Goal: Transaction & Acquisition: Purchase product/service

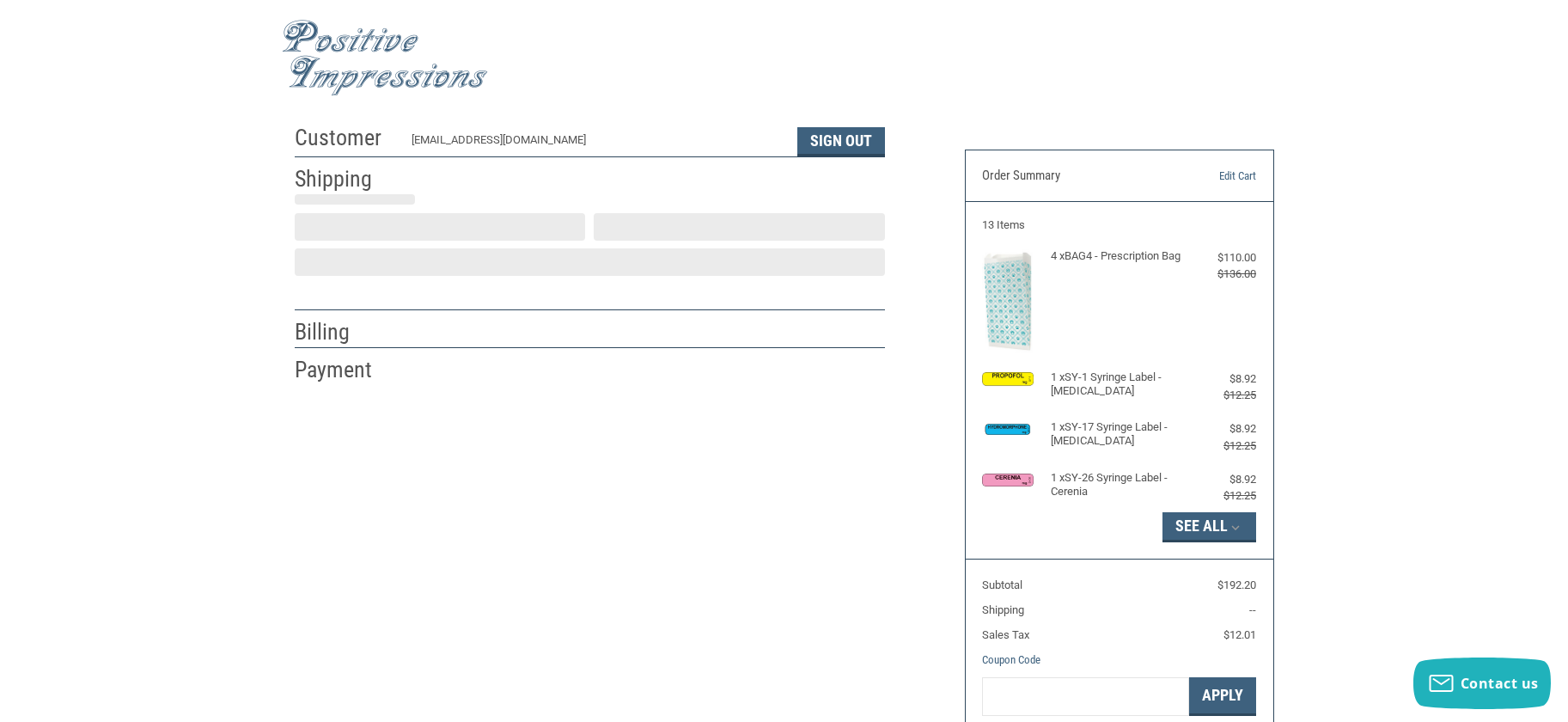
scroll to position [13, 0]
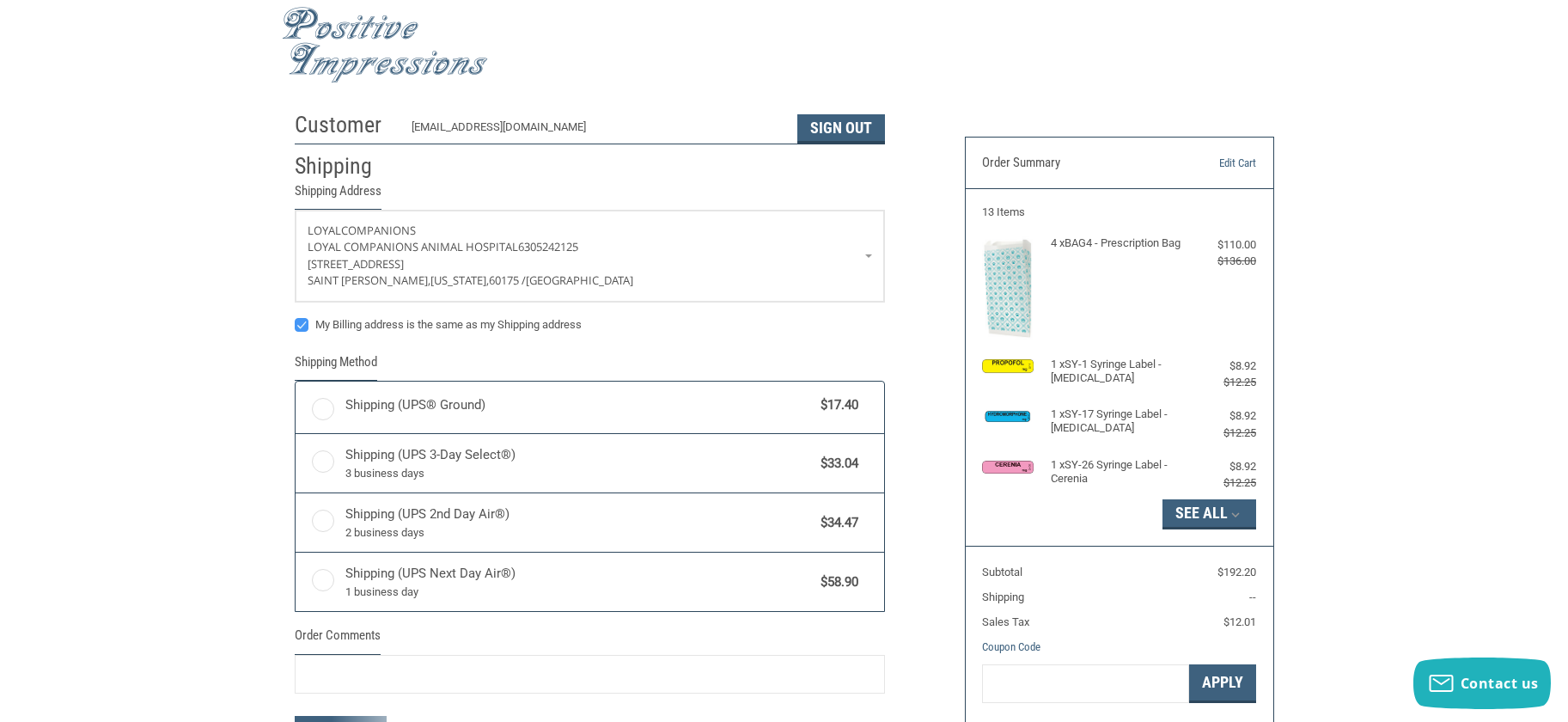
radio input "true"
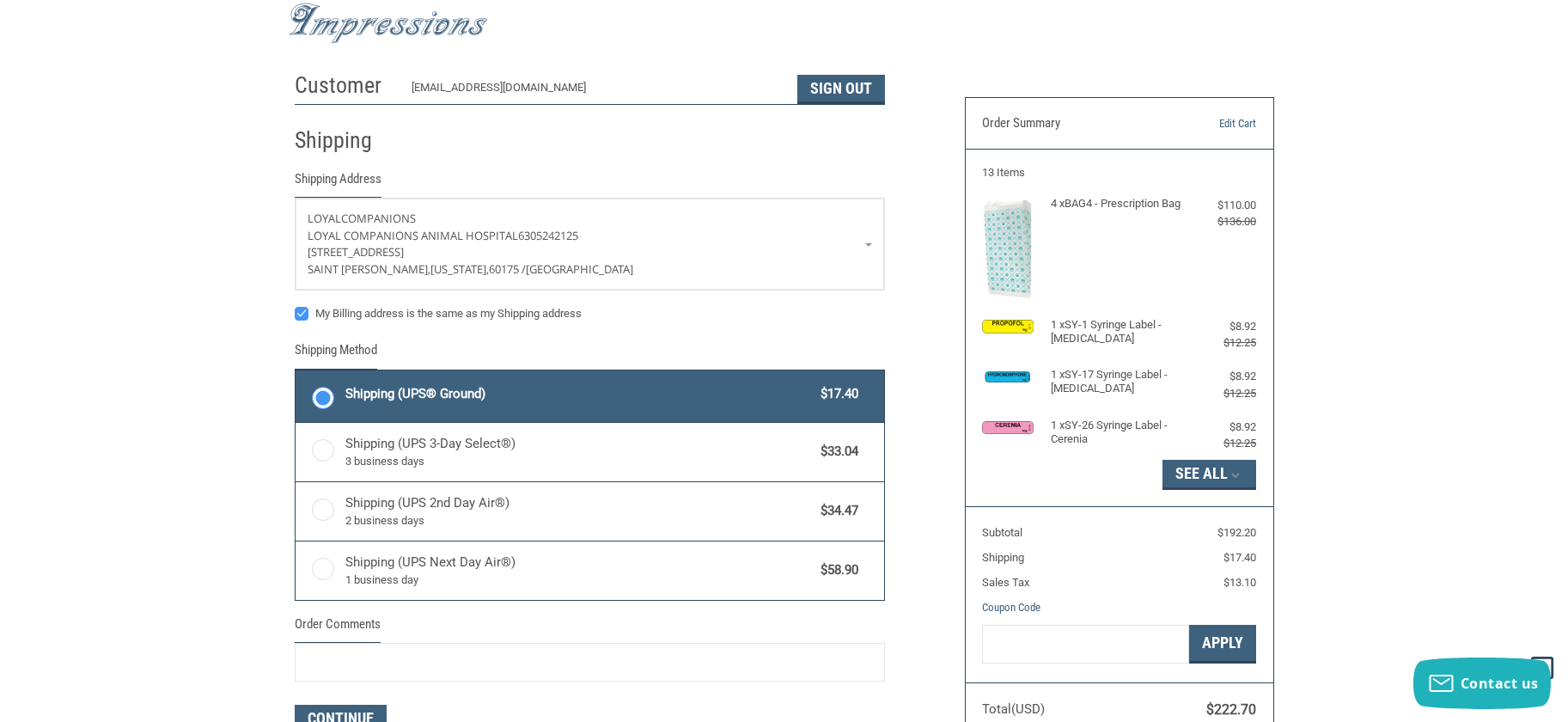
scroll to position [0, 0]
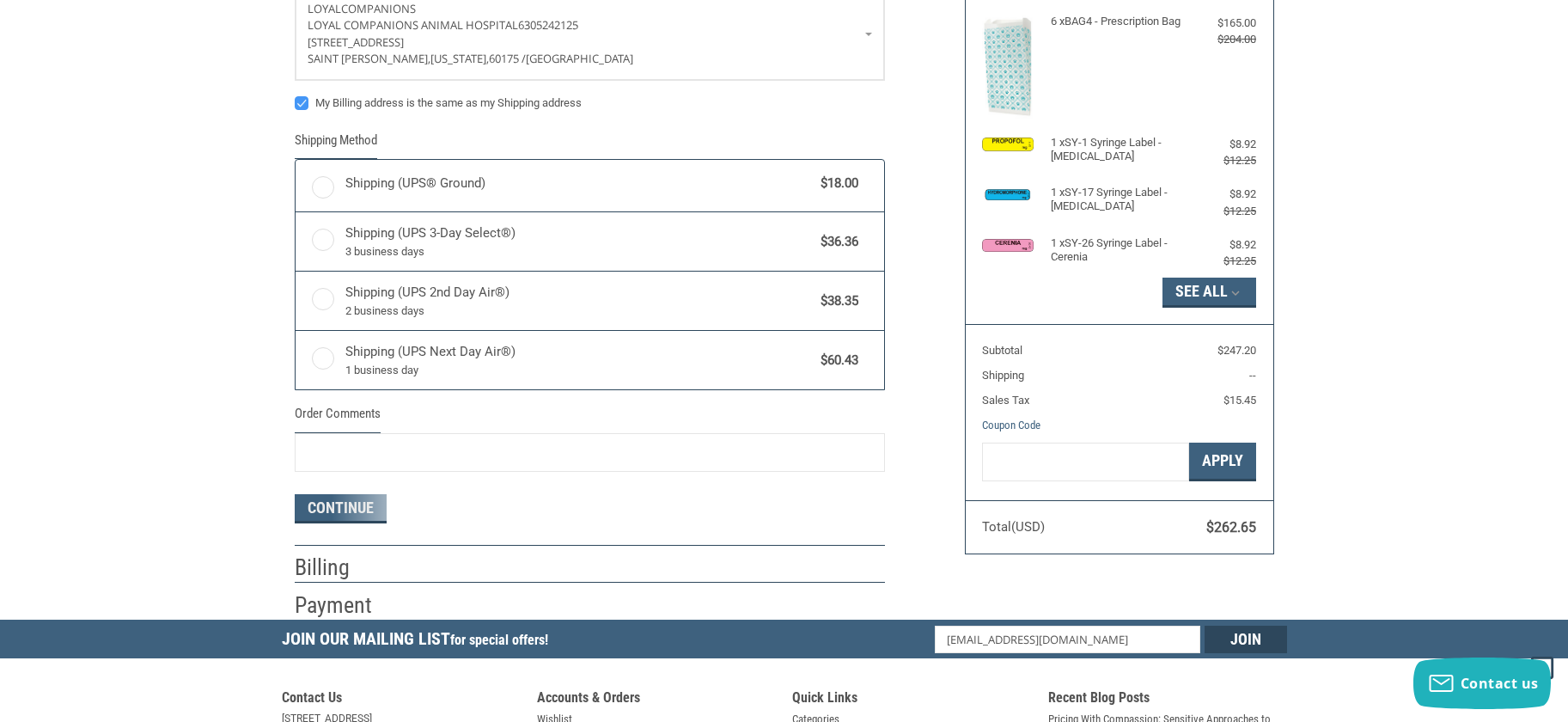
radio input "true"
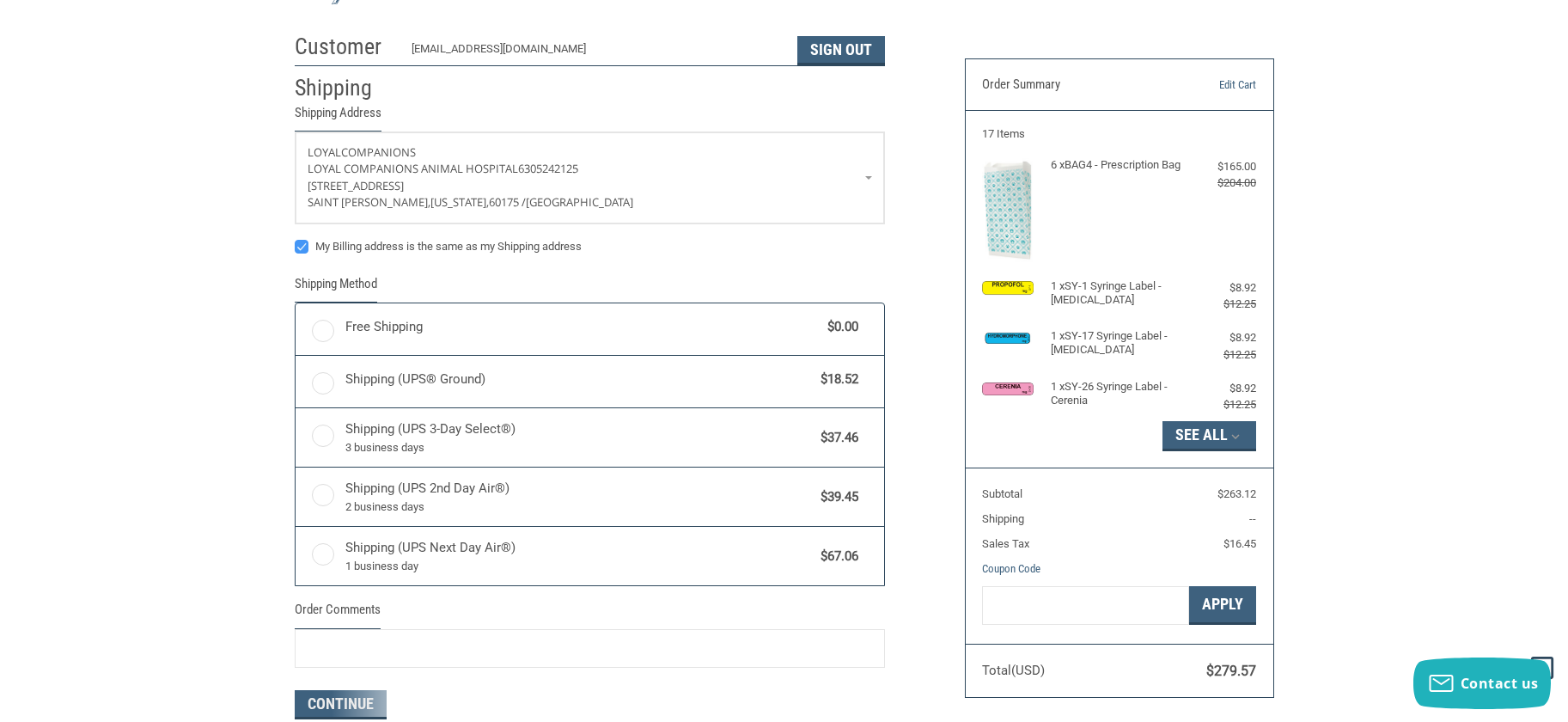
scroll to position [109, 0]
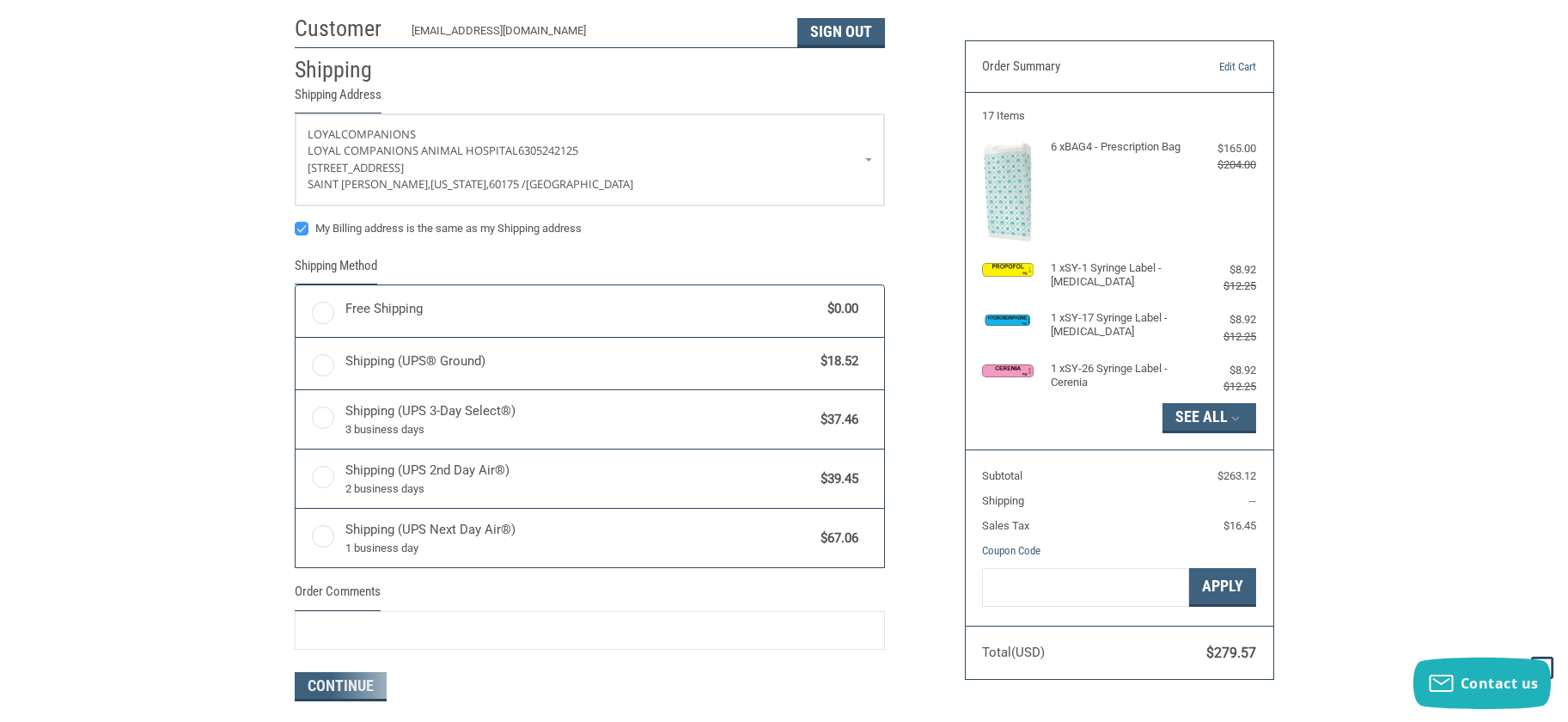
radio input "true"
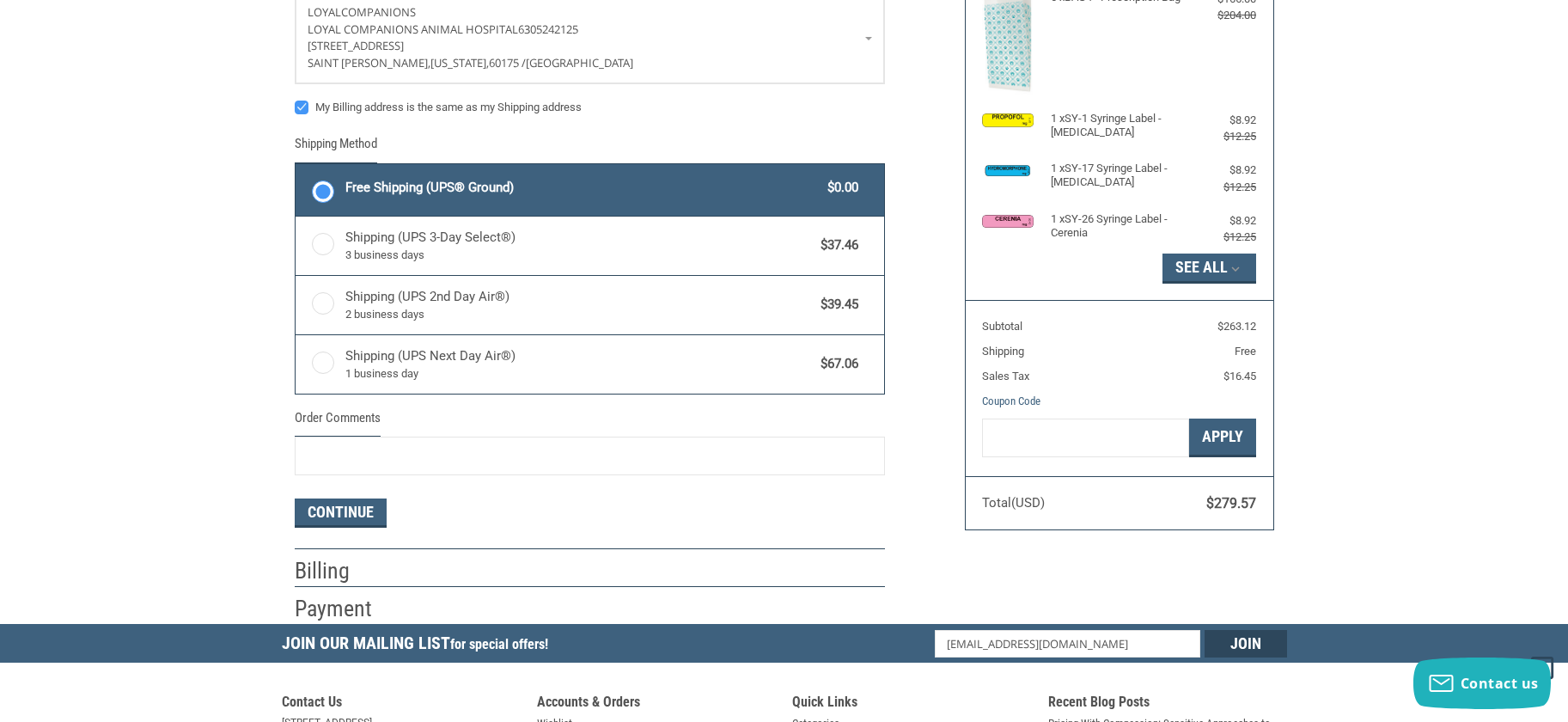
scroll to position [264, 0]
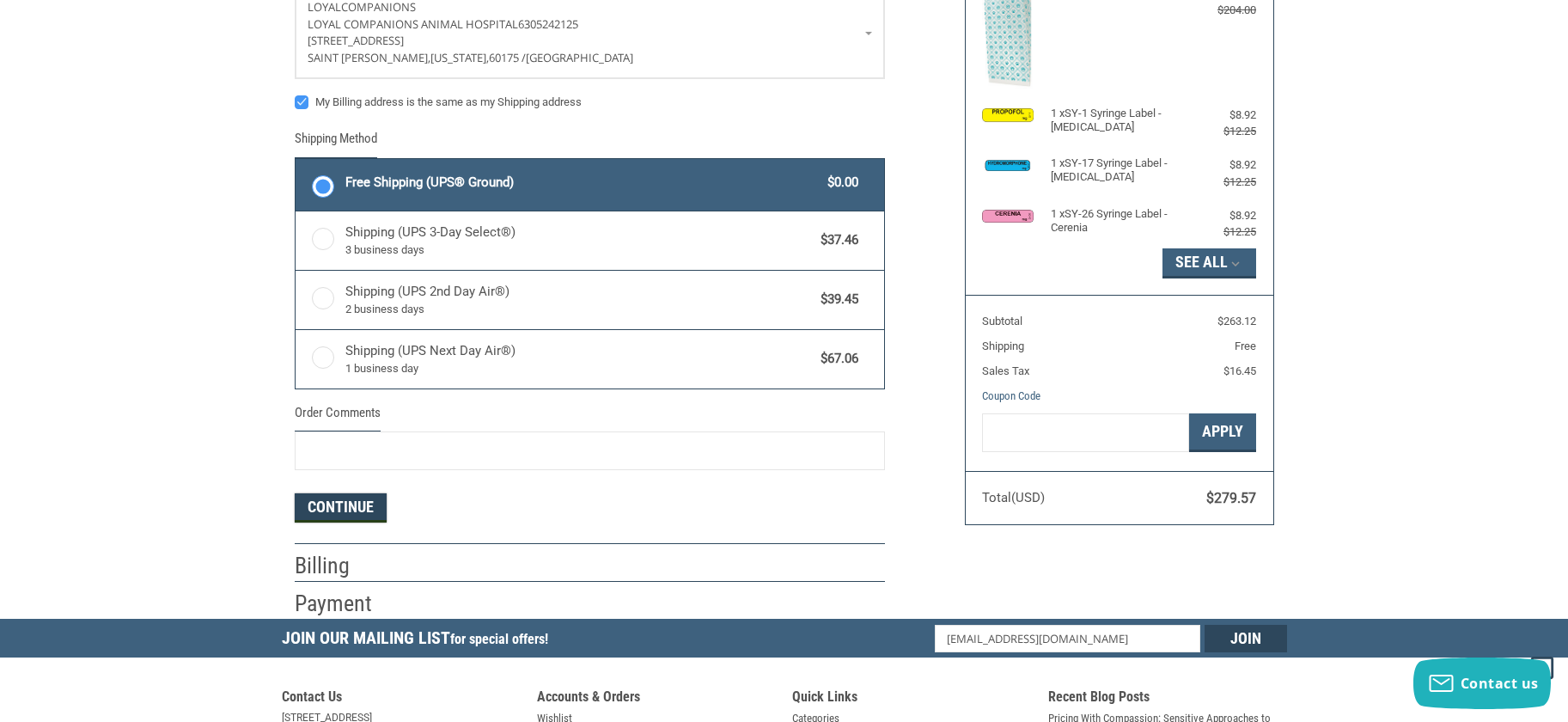
click at [356, 503] on button "Continue" at bounding box center [341, 508] width 92 height 29
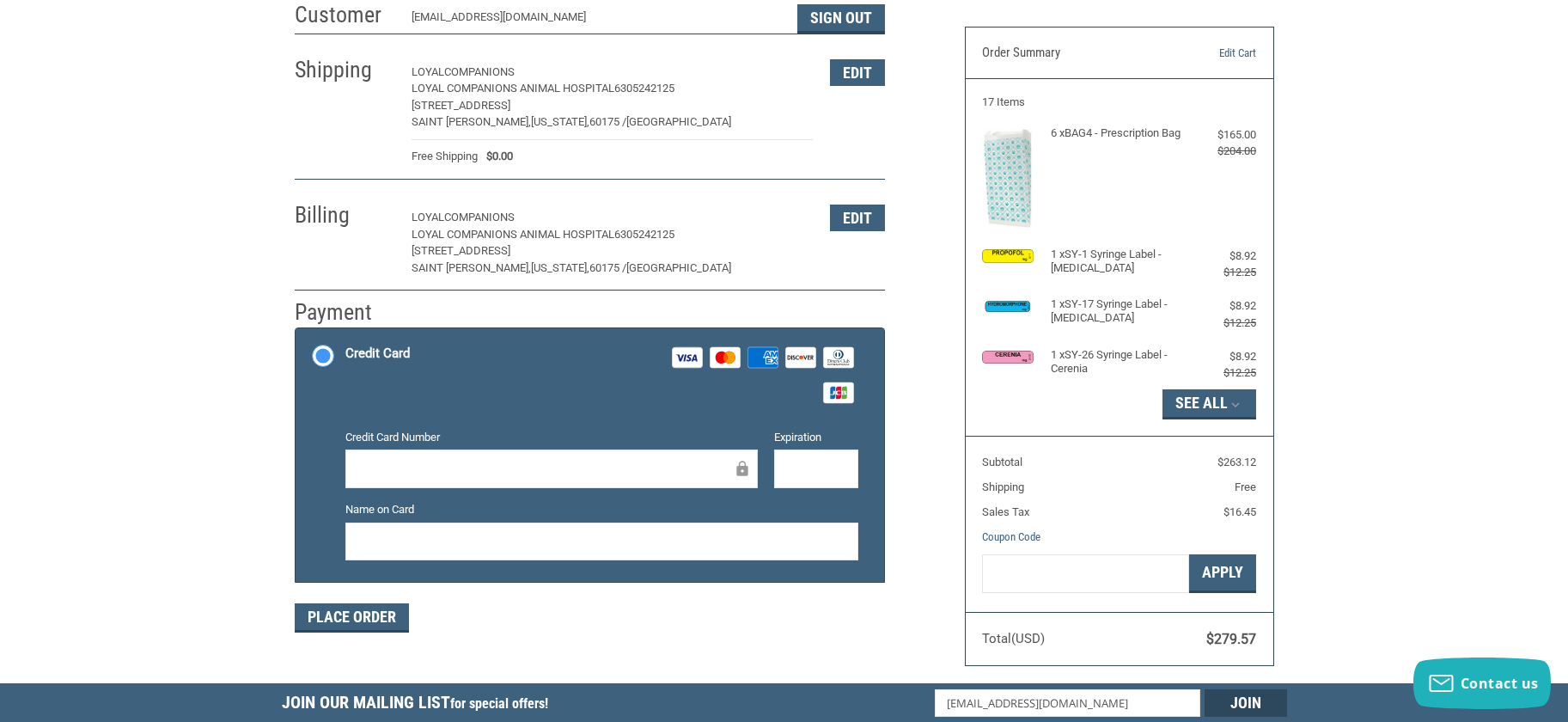
scroll to position [124, 0]
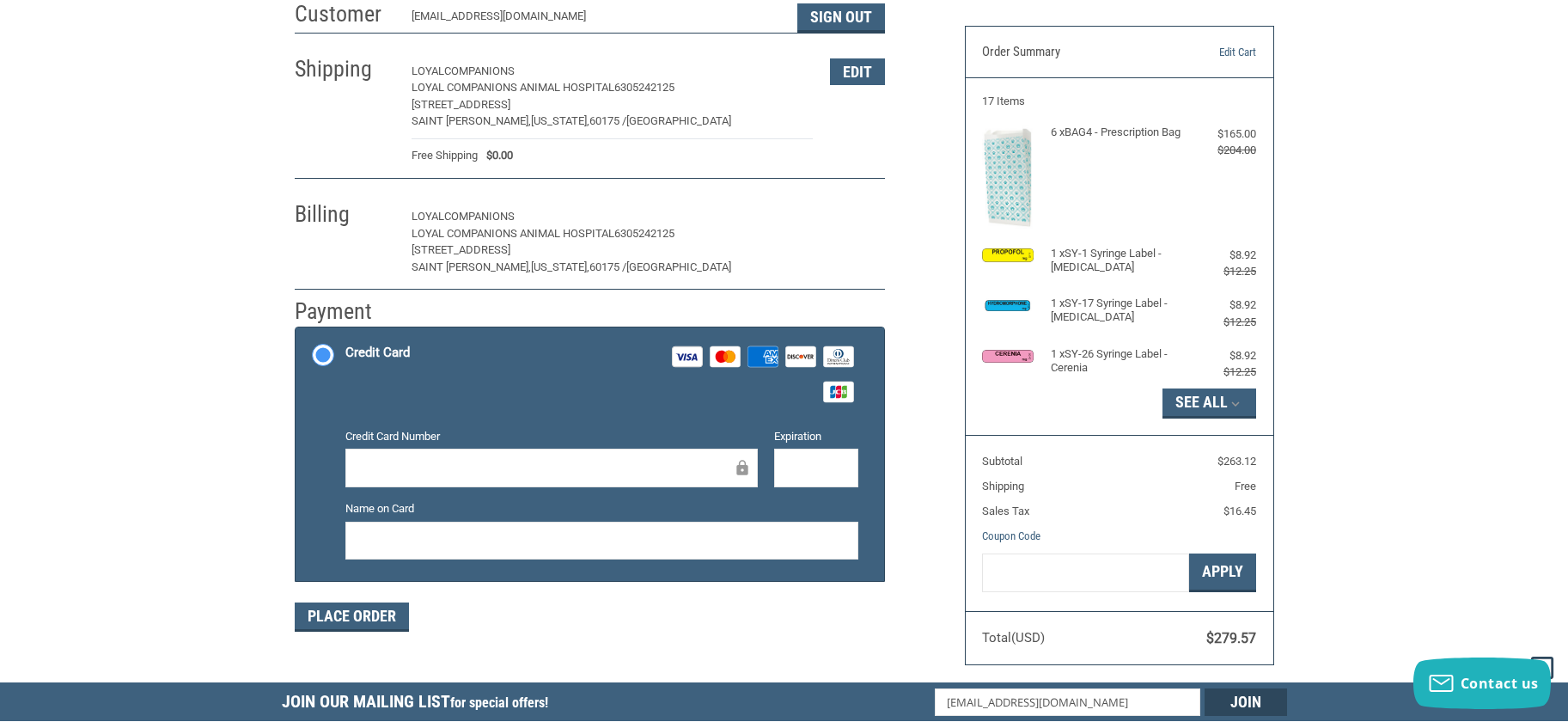
click at [855, 208] on button "Edit" at bounding box center [857, 216] width 55 height 27
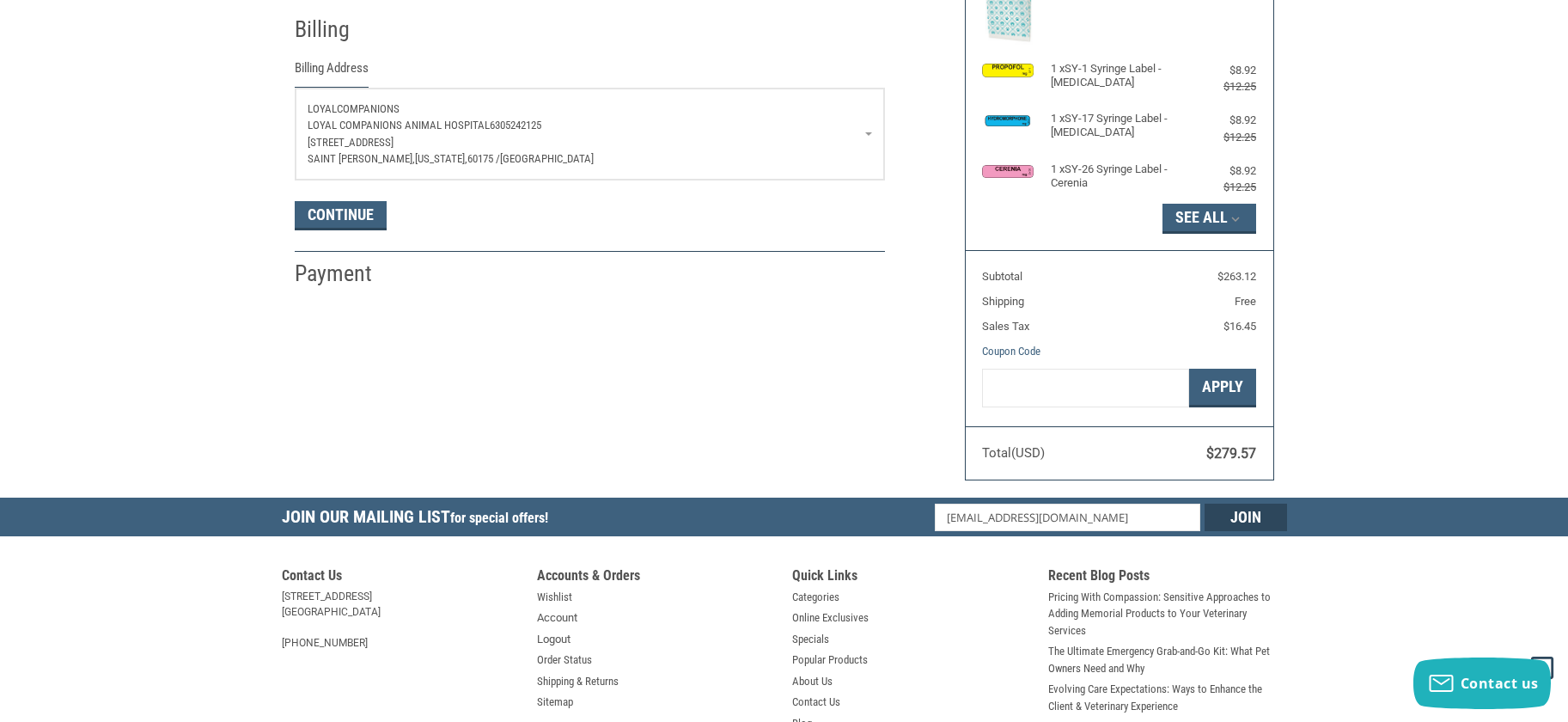
scroll to position [324, 0]
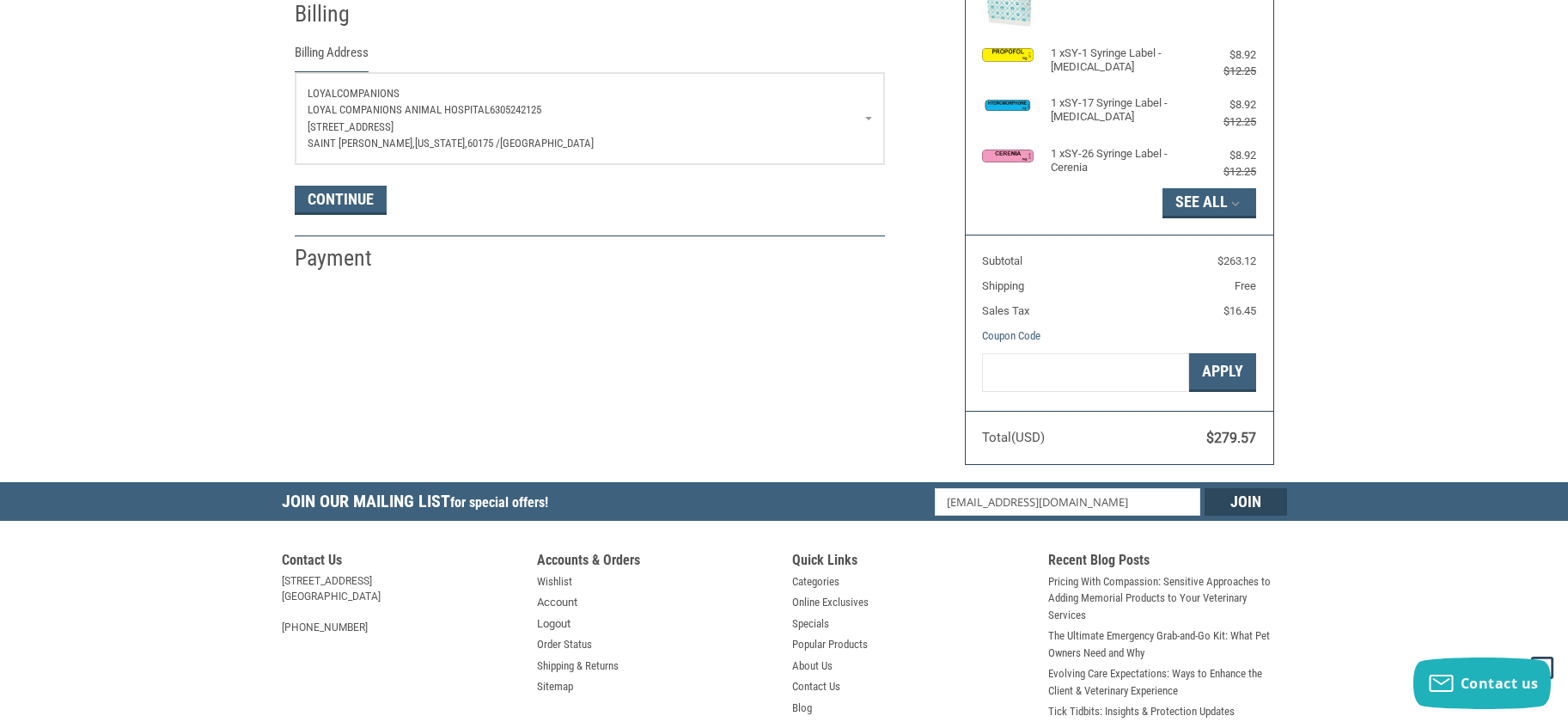
click at [869, 120] on link "Loyal Companions Loyal Companions Animal Hospital 6305242125 [STREET_ADDRESS][P…" at bounding box center [589, 118] width 588 height 91
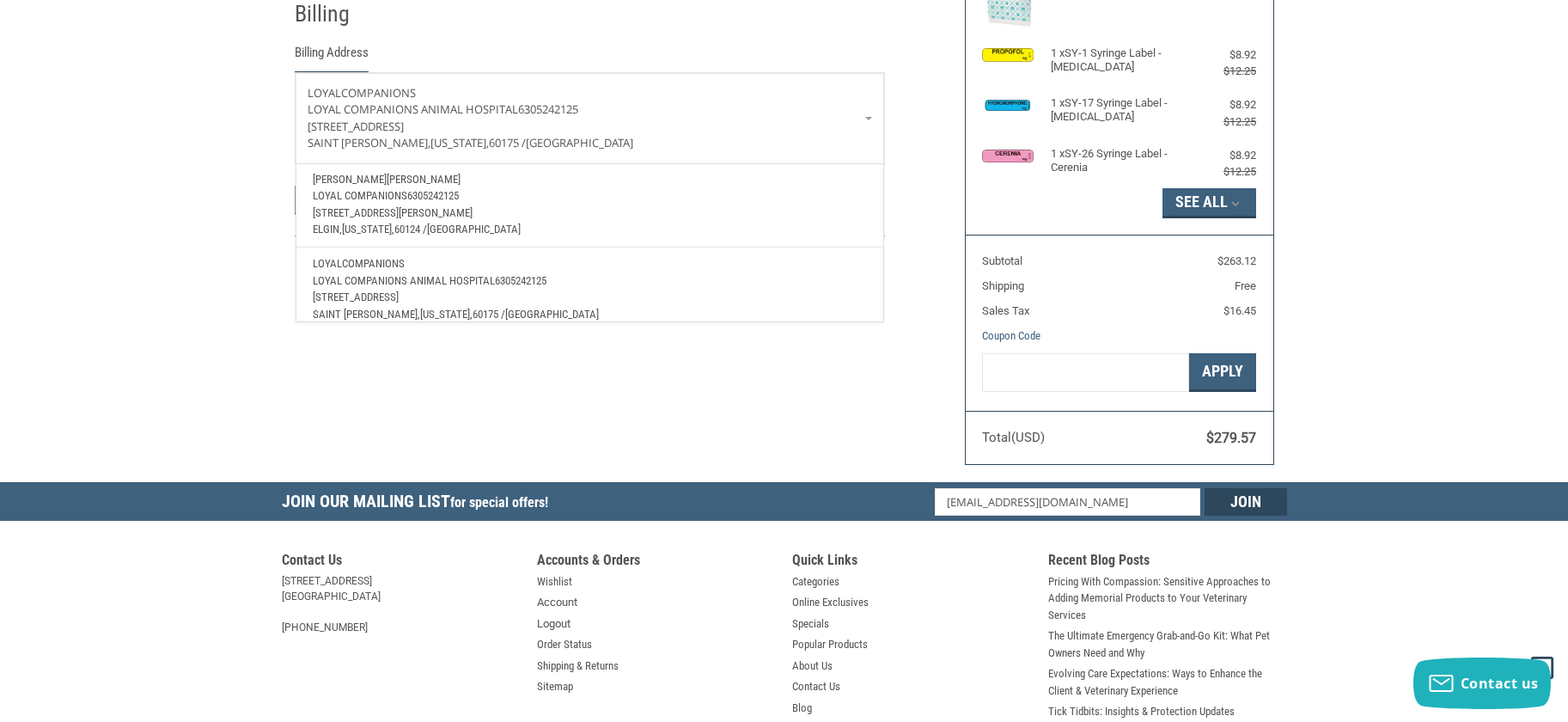
scroll to position [688, 0]
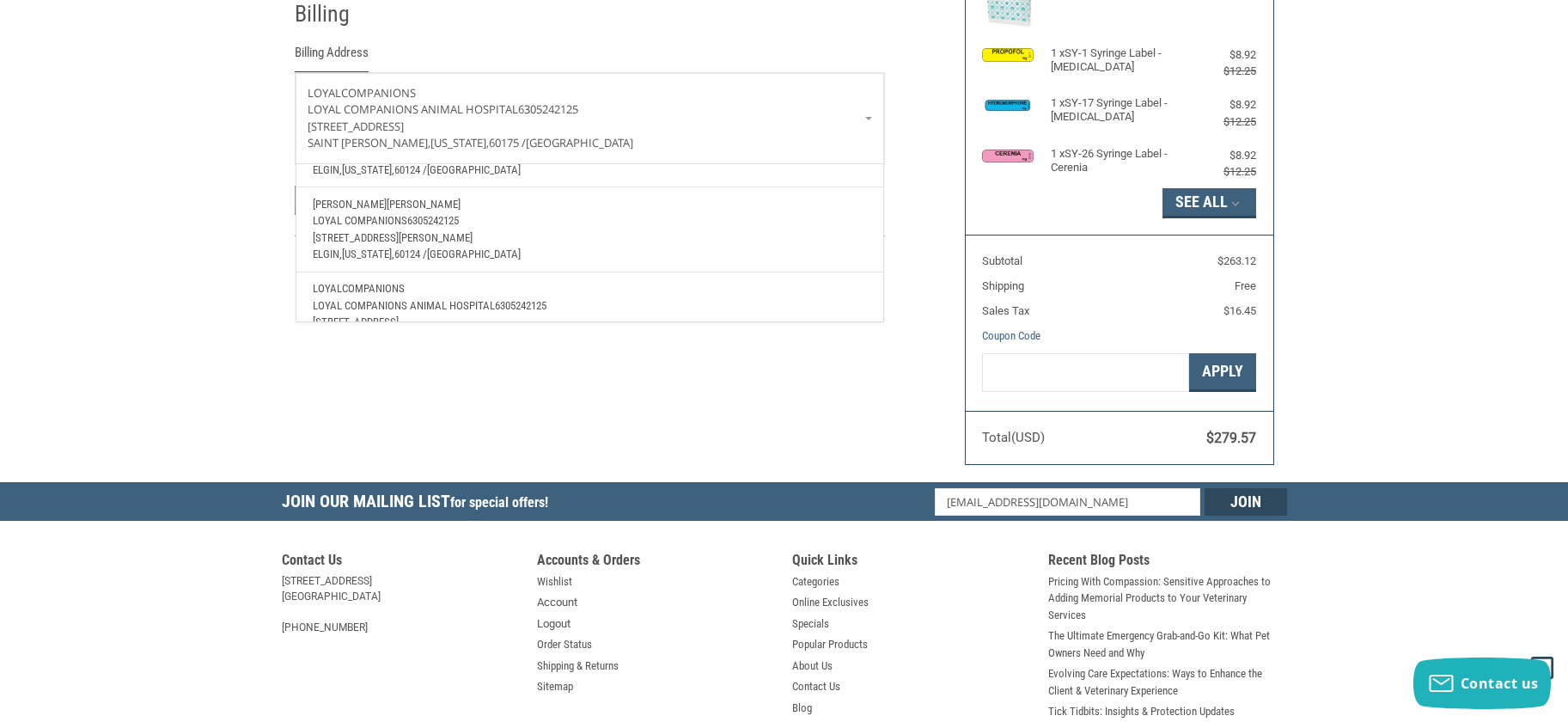
click at [551, 224] on p "Loyal Companions 6305242125" at bounding box center [589, 220] width 554 height 17
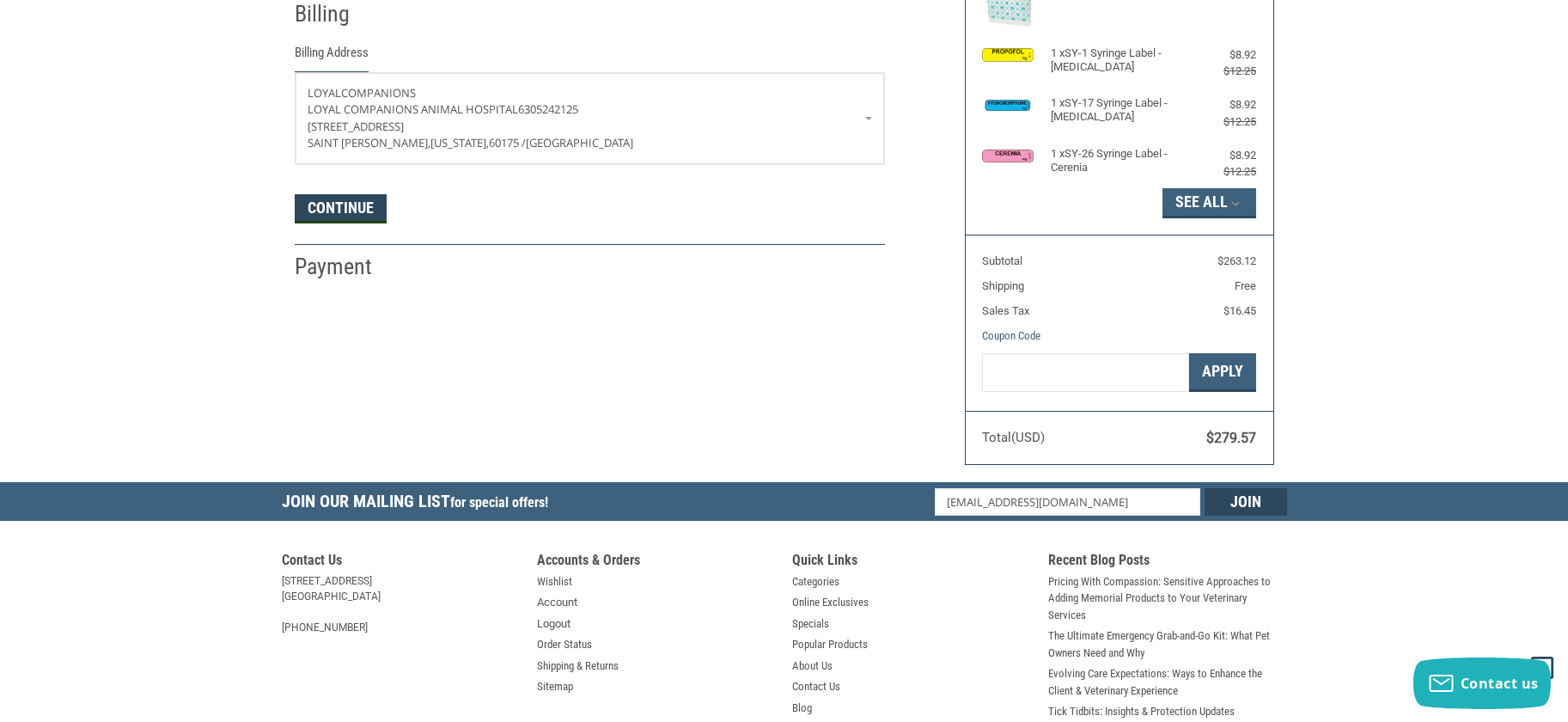
click at [372, 214] on button "Continue" at bounding box center [341, 208] width 92 height 29
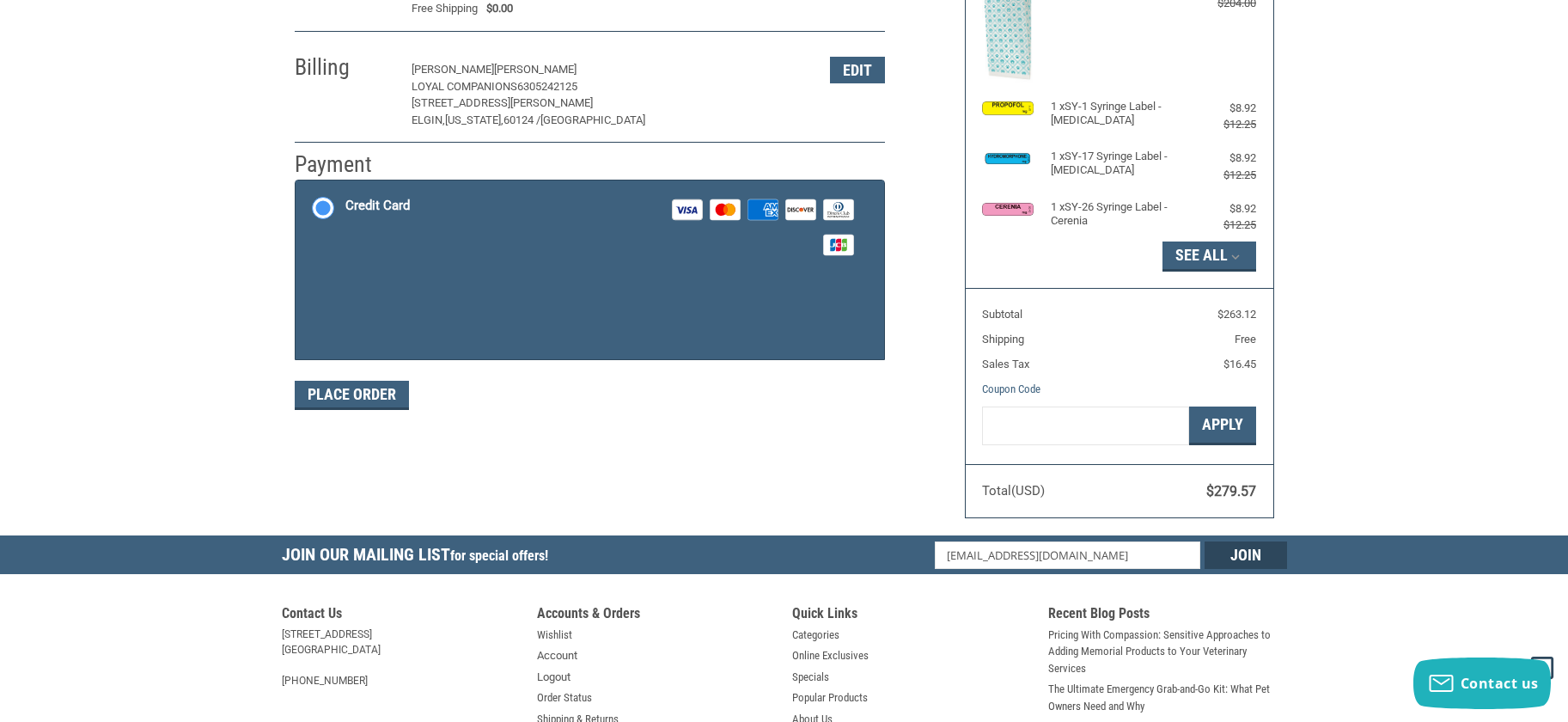
scroll to position [269, 0]
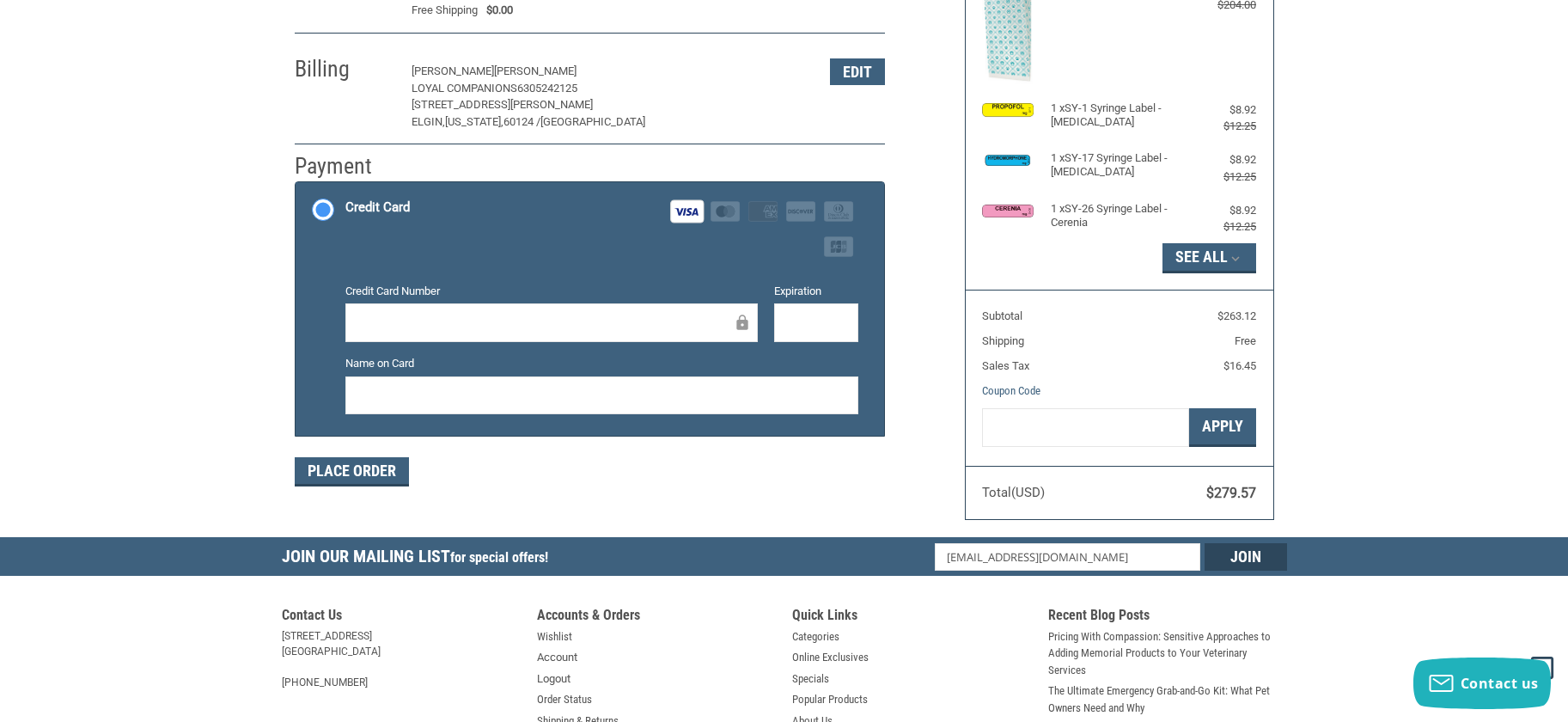
click at [782, 322] on div at bounding box center [816, 322] width 84 height 39
click at [399, 470] on button "Place Order" at bounding box center [352, 471] width 115 height 29
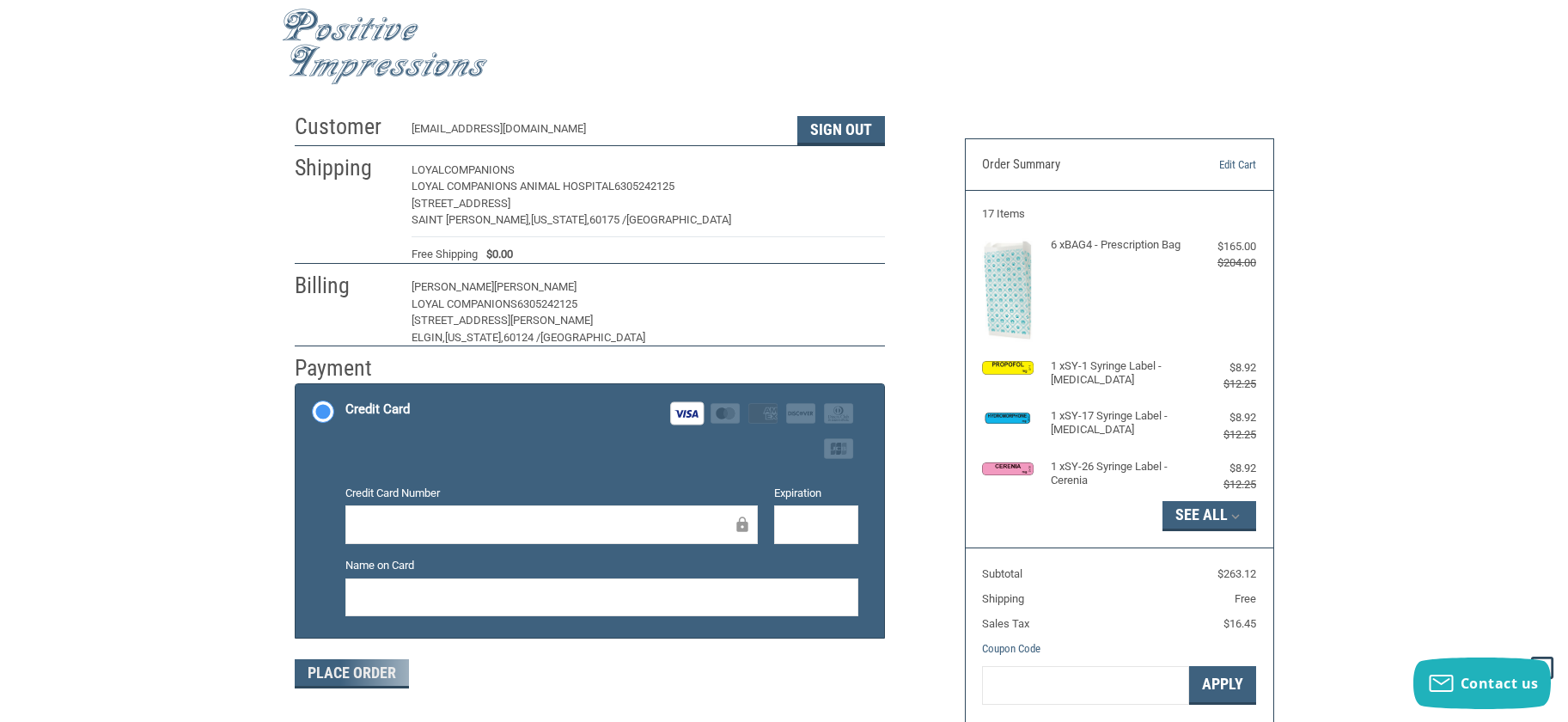
scroll to position [0, 0]
